Goal: Navigation & Orientation: Find specific page/section

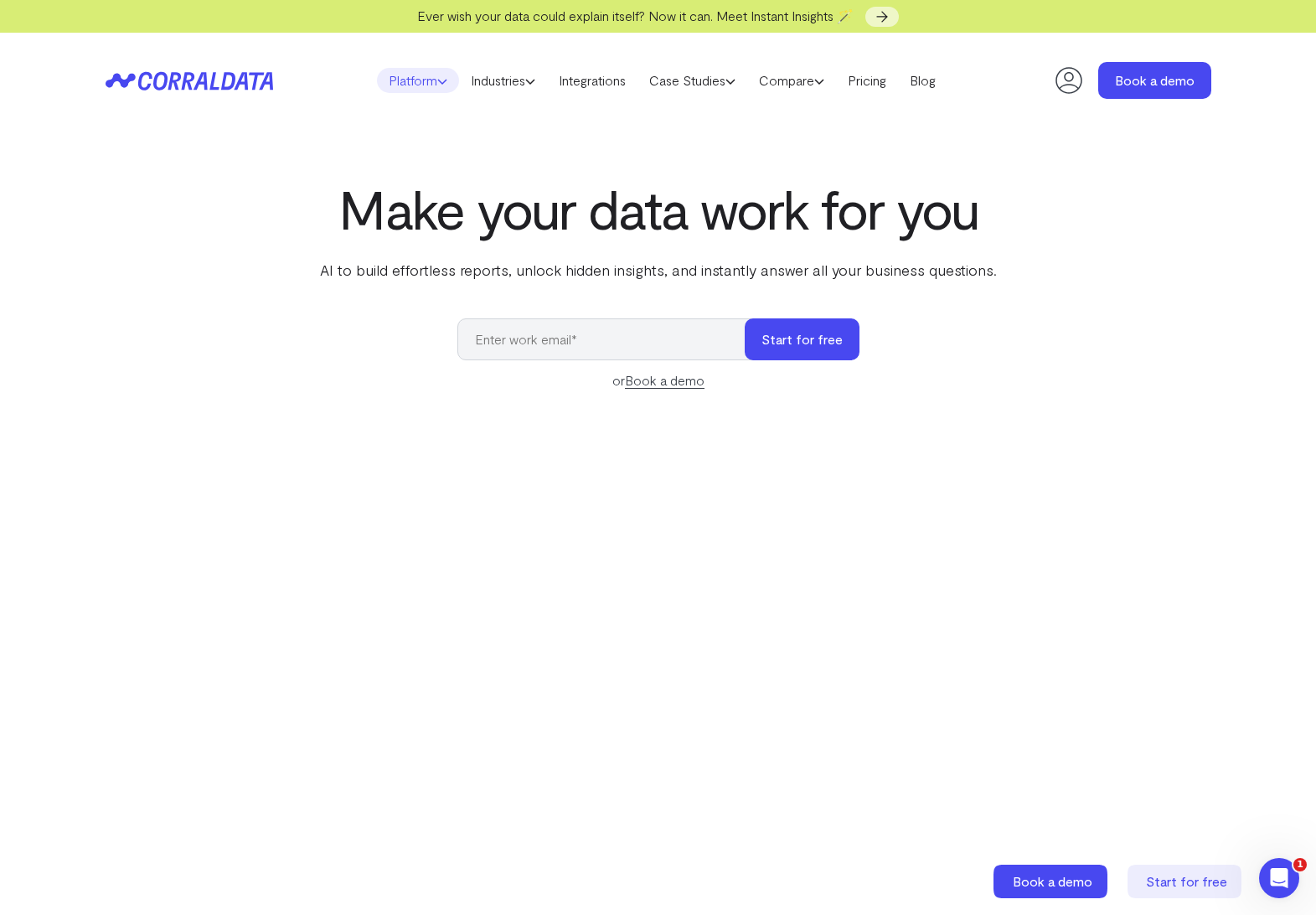
click at [437, 81] on icon at bounding box center [442, 81] width 10 height 10
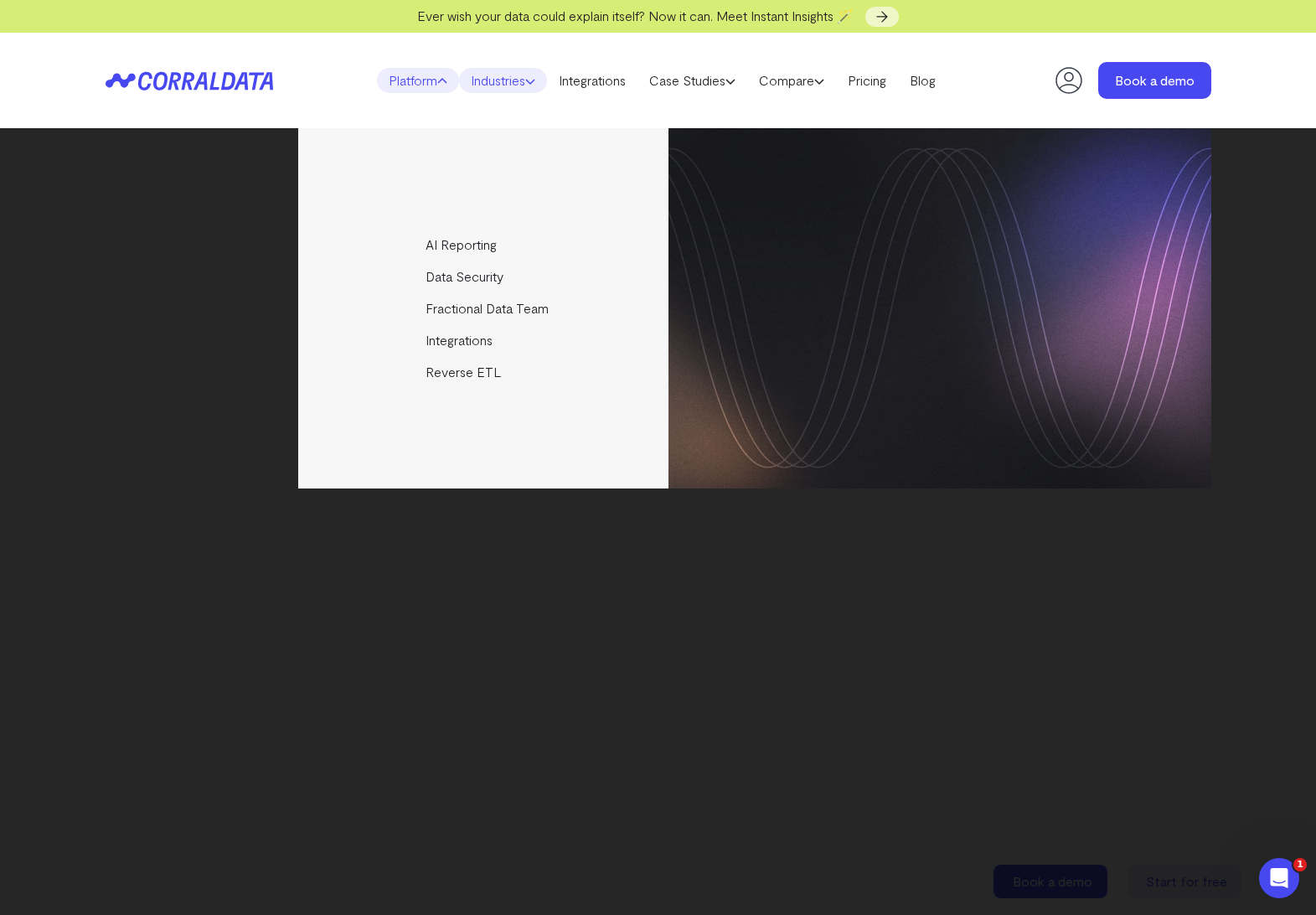
click at [528, 80] on icon at bounding box center [530, 81] width 10 height 10
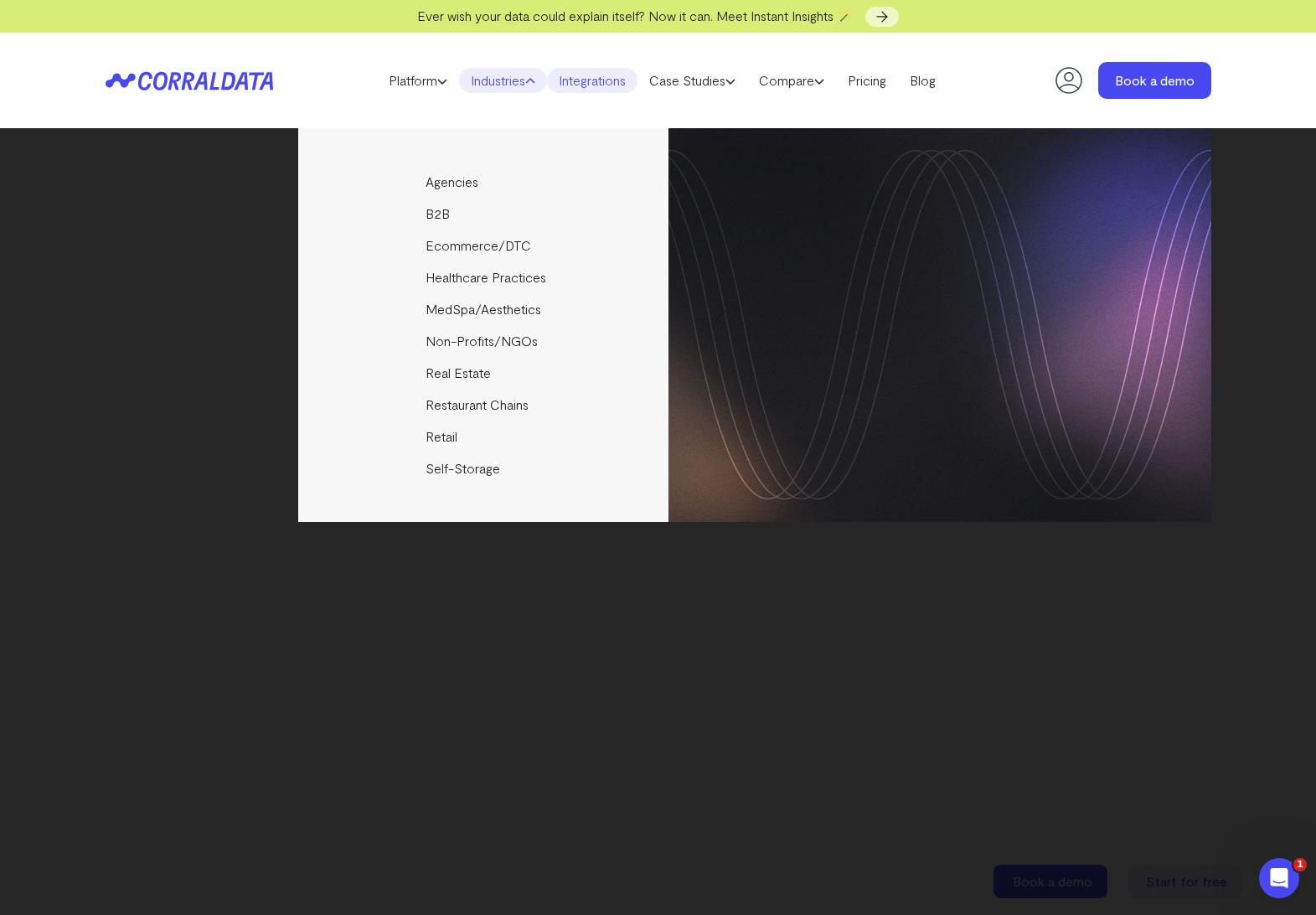
click at [592, 85] on link "Integrations" at bounding box center [593, 81] width 91 height 26
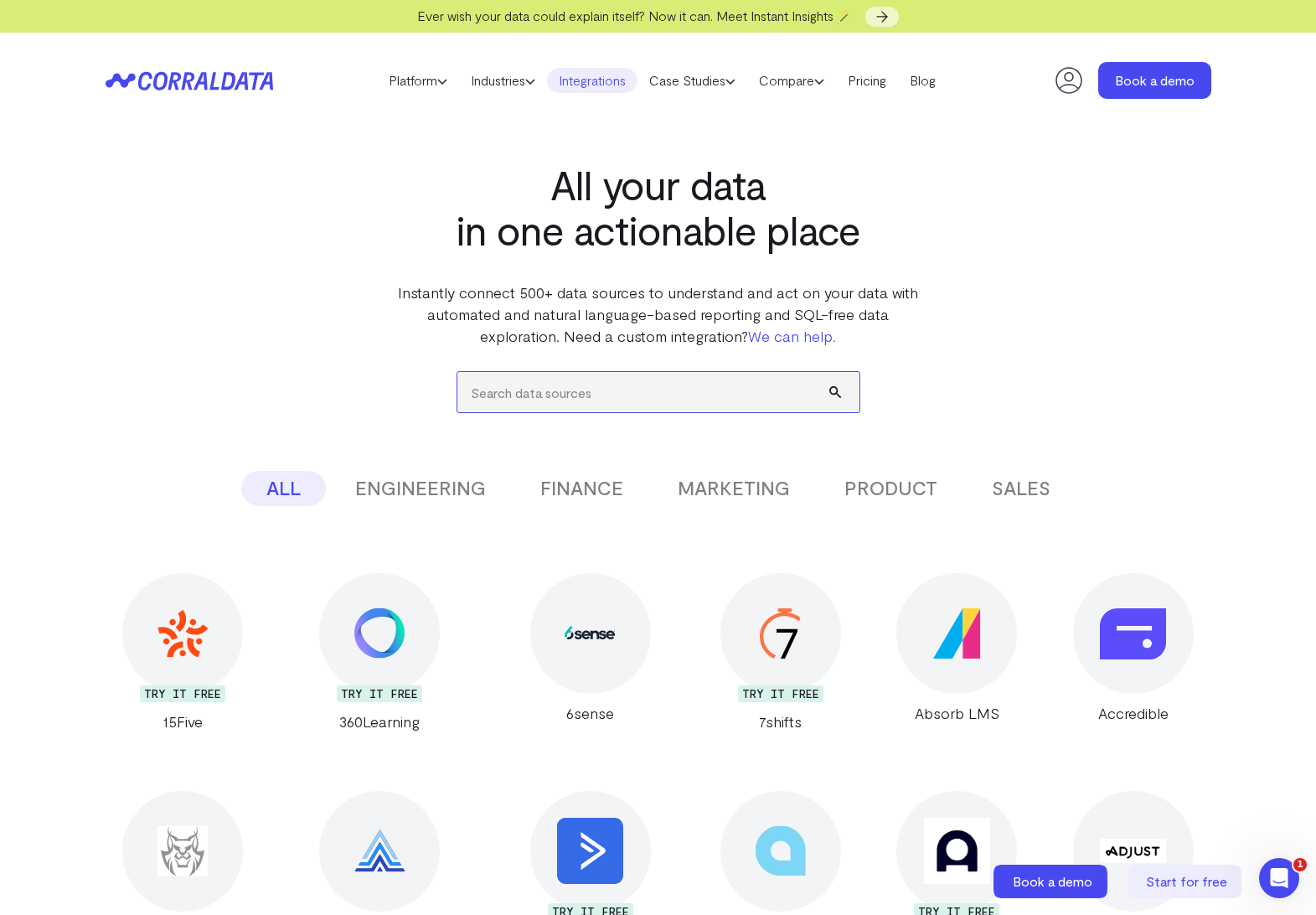
click at [494, 385] on input "search" at bounding box center [658, 392] width 402 height 40
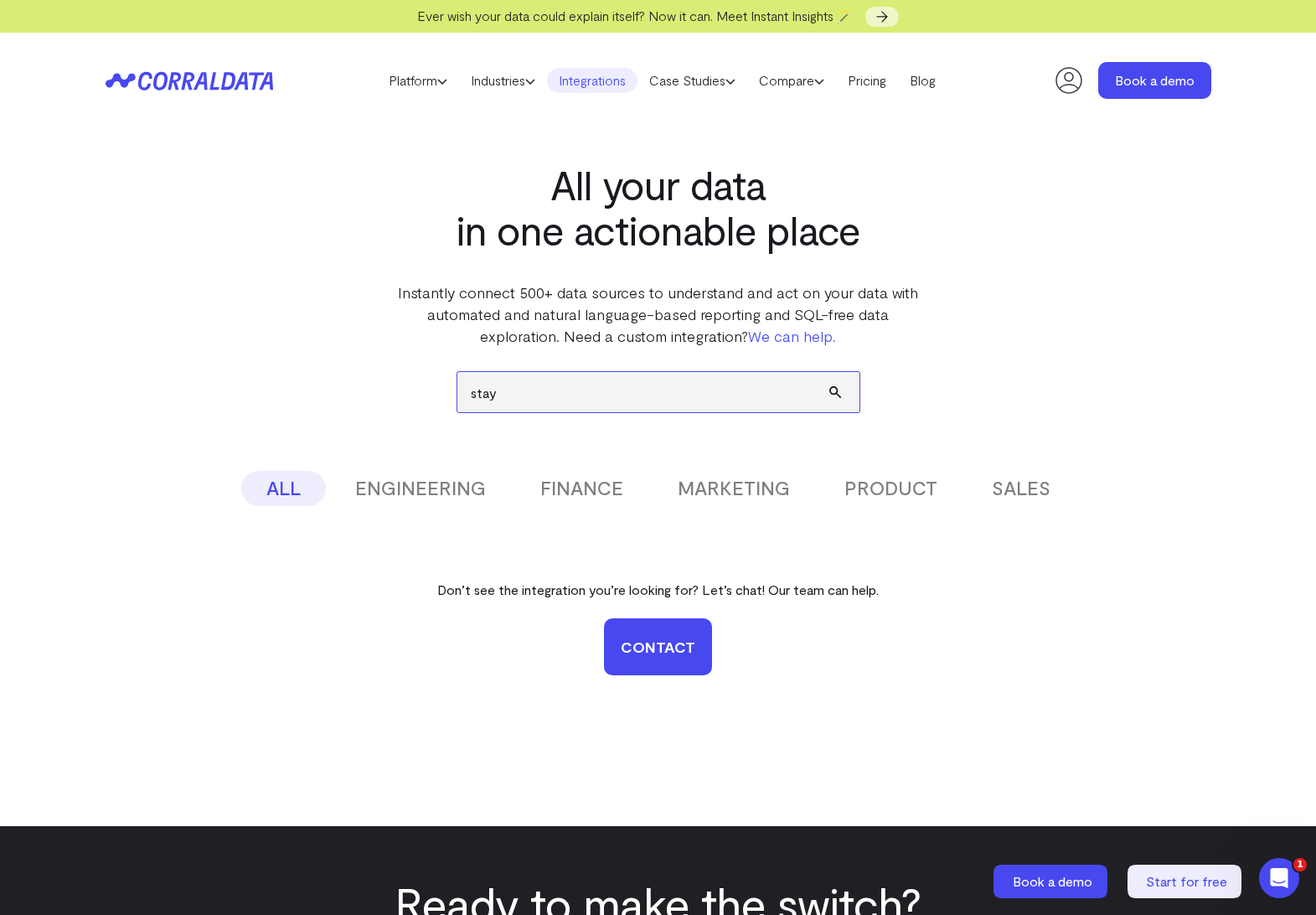
type input "stay"
